Goal: Find specific page/section: Find specific page/section

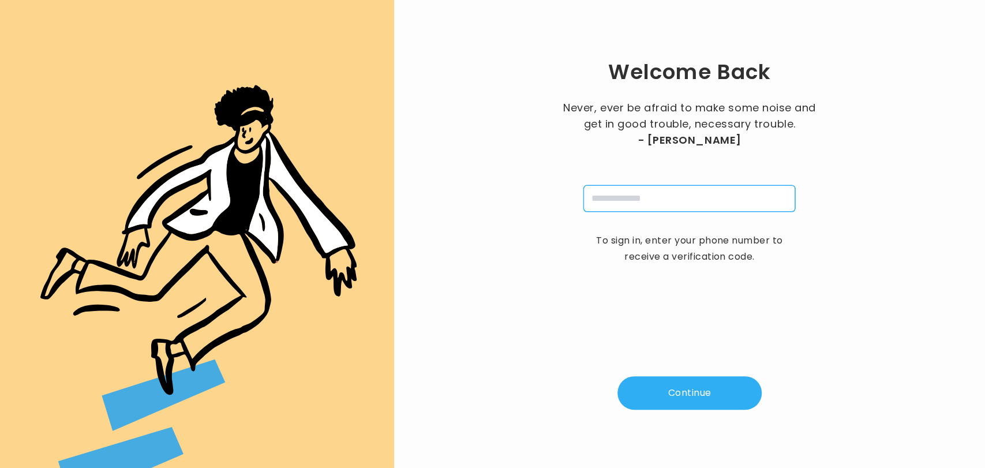
click at [603, 197] on input "tel" at bounding box center [689, 198] width 212 height 27
type input "**********"
click at [673, 388] on button "Continue" at bounding box center [690, 392] width 144 height 33
type input "*"
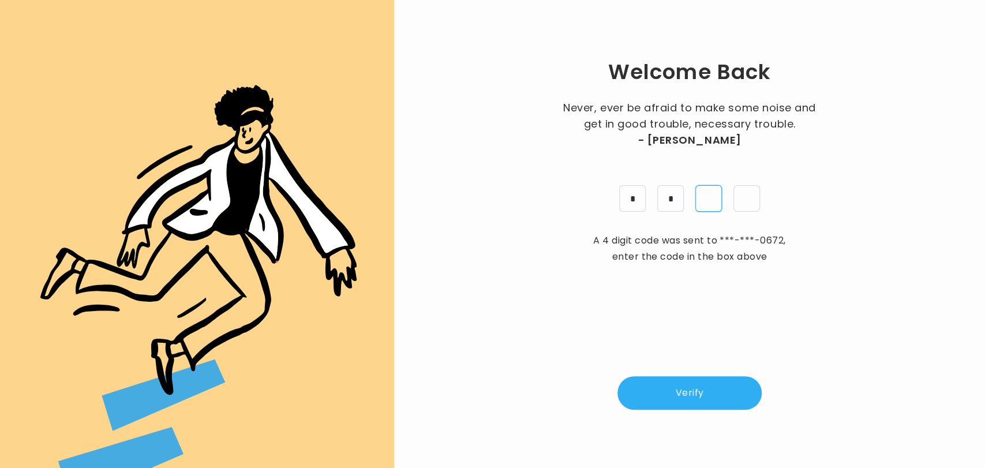
type input "*"
click at [673, 388] on button "Verify" at bounding box center [690, 392] width 144 height 33
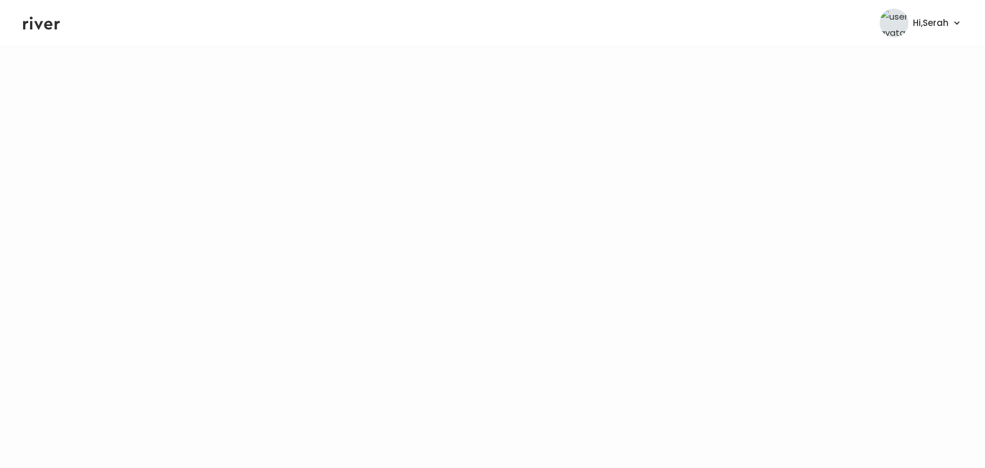
click at [40, 32] on header "Hi, Serah Profile Logout" at bounding box center [492, 23] width 985 height 46
click at [46, 22] on icon at bounding box center [41, 23] width 37 height 13
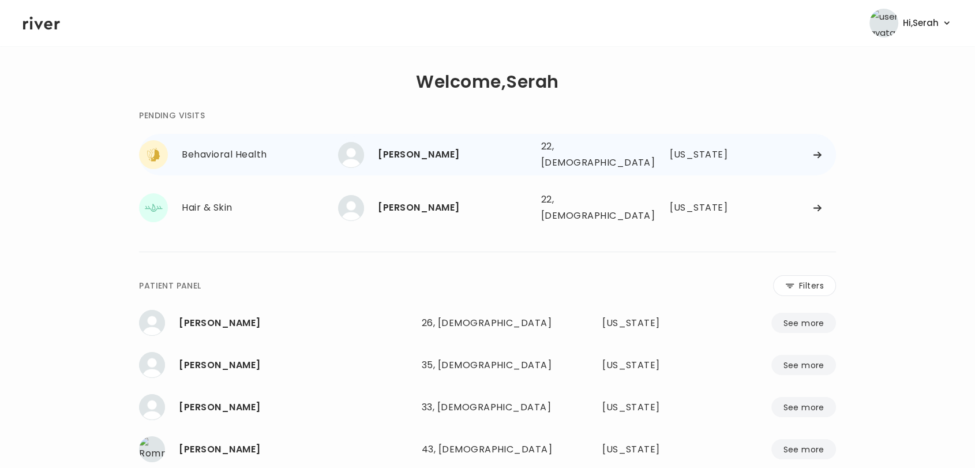
click at [408, 147] on div "[PERSON_NAME]" at bounding box center [455, 155] width 154 height 16
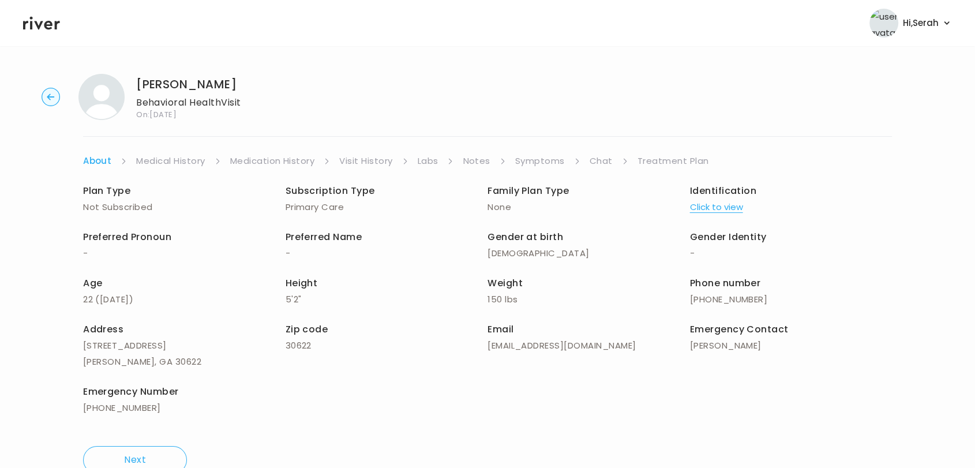
click at [533, 163] on link "Symptoms" at bounding box center [540, 161] width 50 height 16
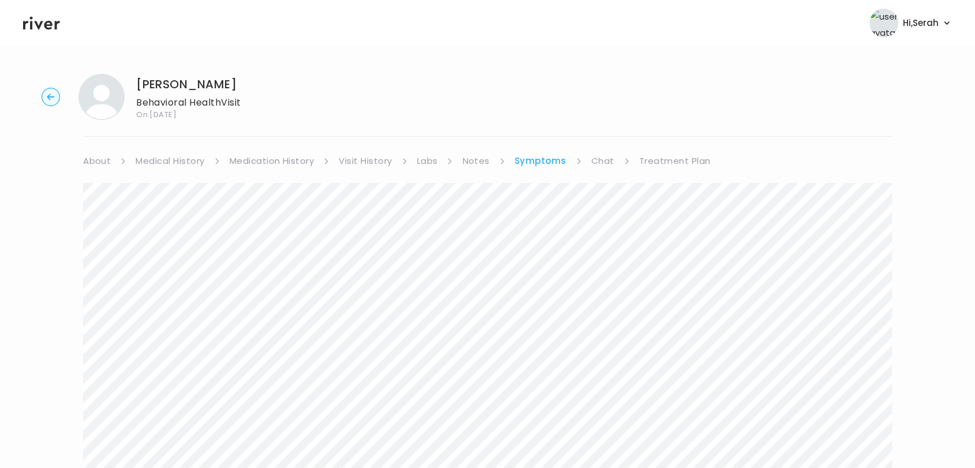
click at [176, 157] on link "Medical History" at bounding box center [170, 161] width 69 height 16
click at [600, 158] on link "Chat" at bounding box center [605, 161] width 23 height 16
click at [38, 25] on icon at bounding box center [41, 23] width 37 height 13
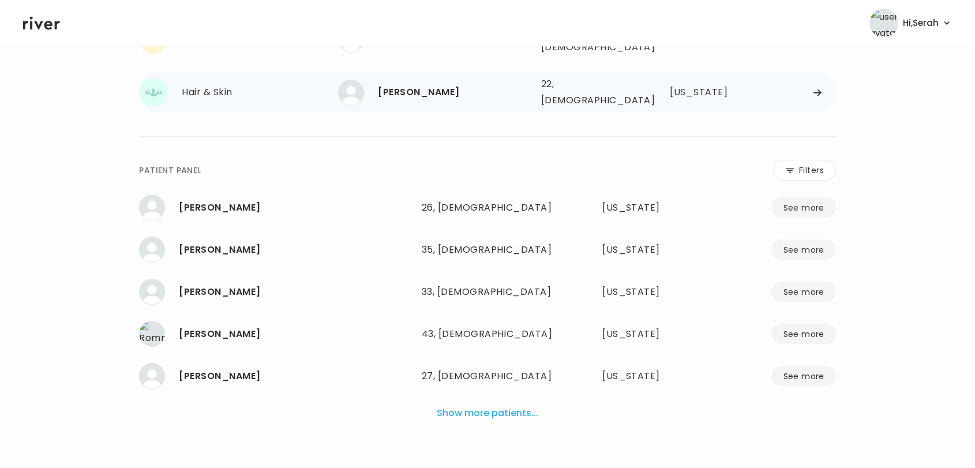
click at [398, 84] on div "[PERSON_NAME]" at bounding box center [455, 92] width 154 height 16
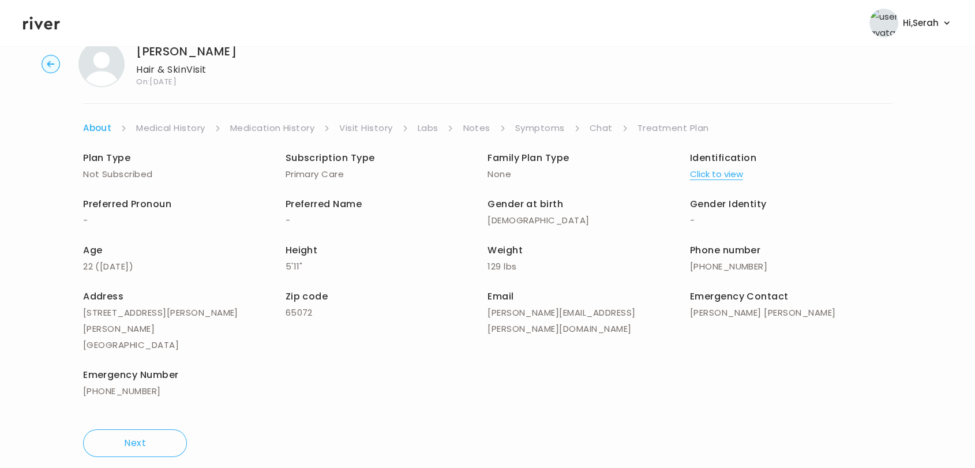
click at [595, 128] on link "Chat" at bounding box center [601, 128] width 23 height 16
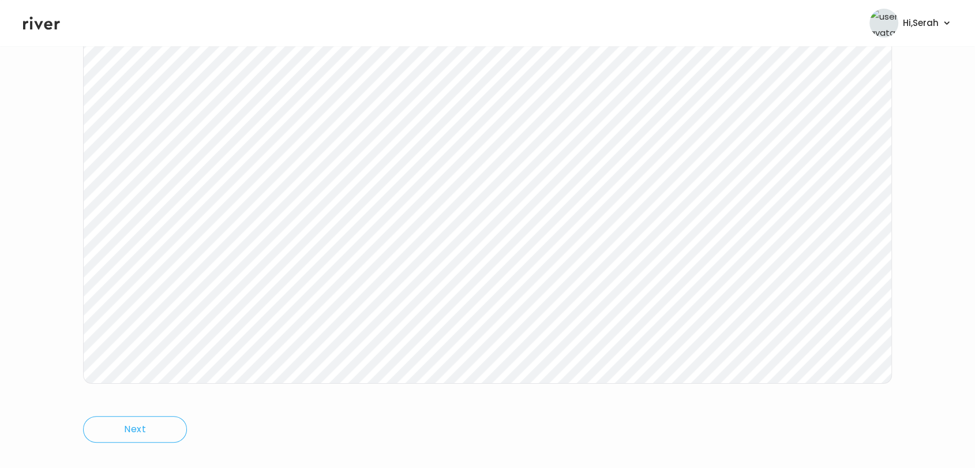
scroll to position [173, 0]
click at [49, 24] on icon at bounding box center [41, 22] width 37 height 17
